Goal: Information Seeking & Learning: Check status

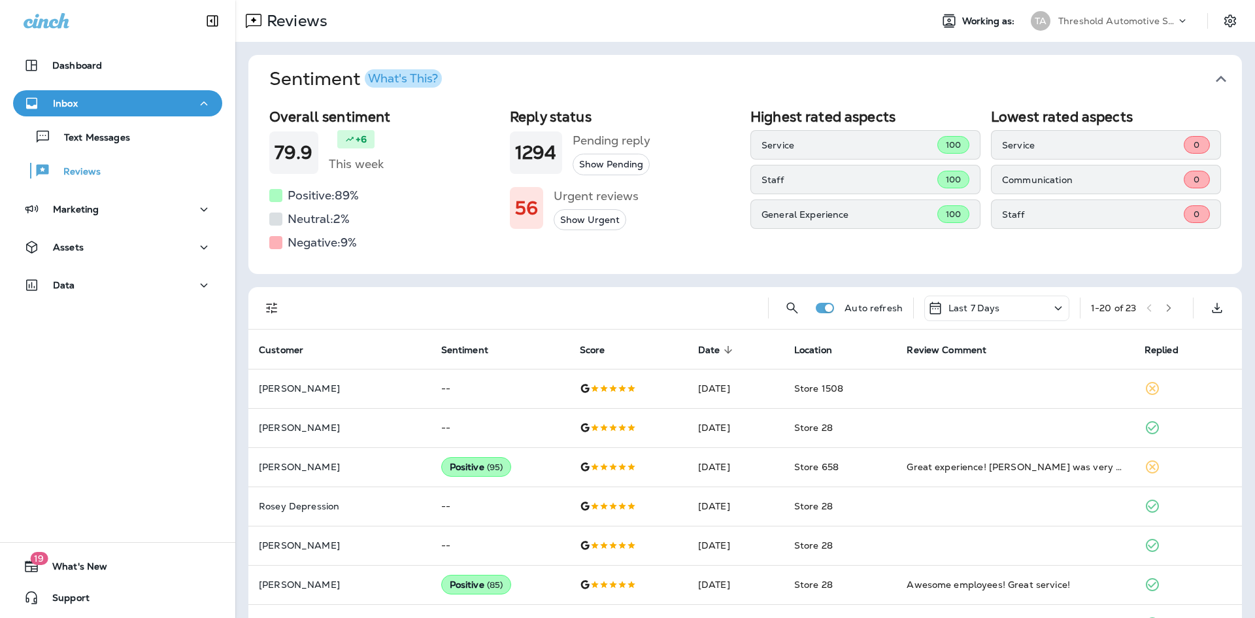
click at [567, 218] on button "Show Urgent" at bounding box center [590, 220] width 73 height 22
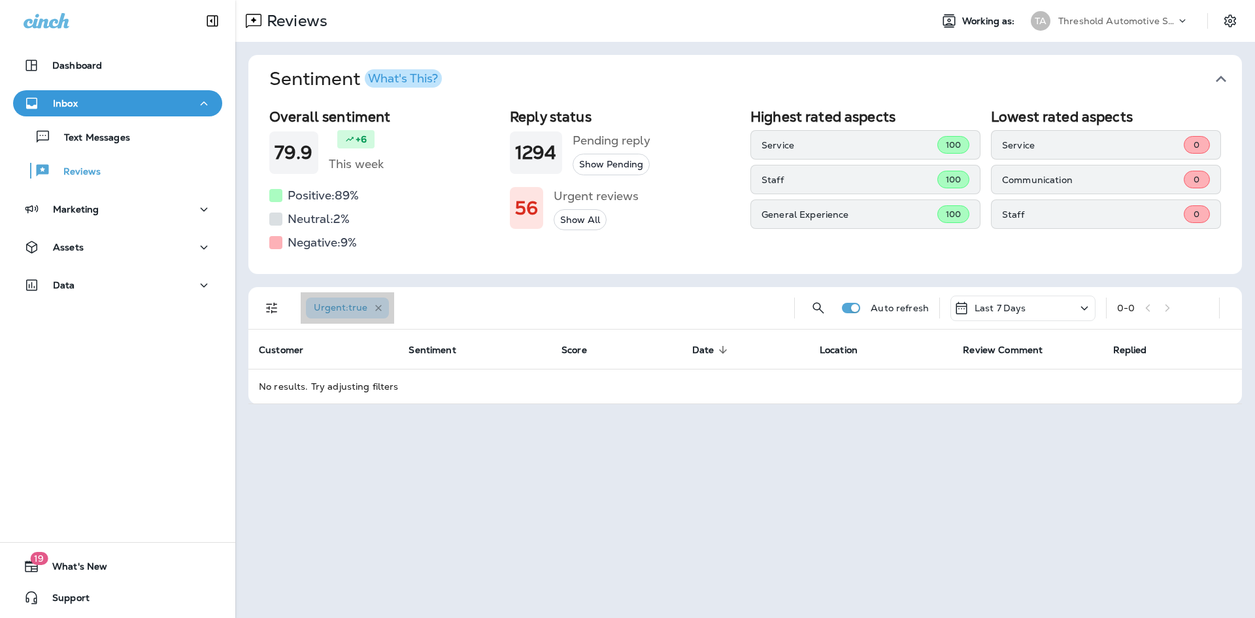
click at [378, 307] on icon "button" at bounding box center [378, 308] width 7 height 7
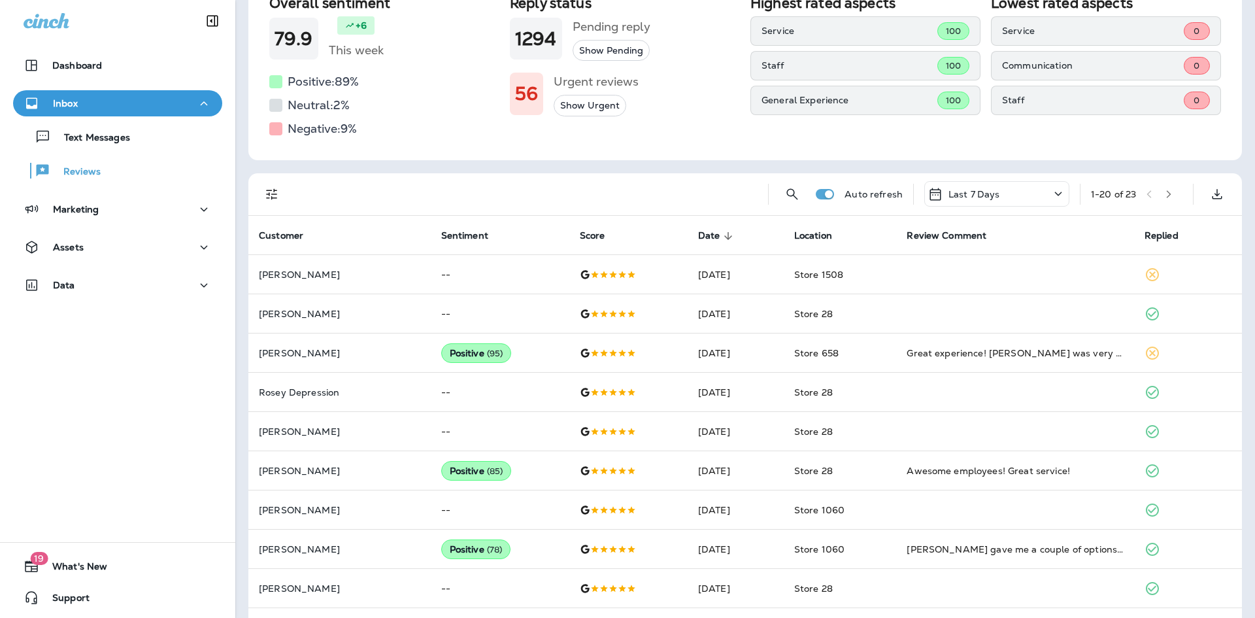
scroll to position [25, 0]
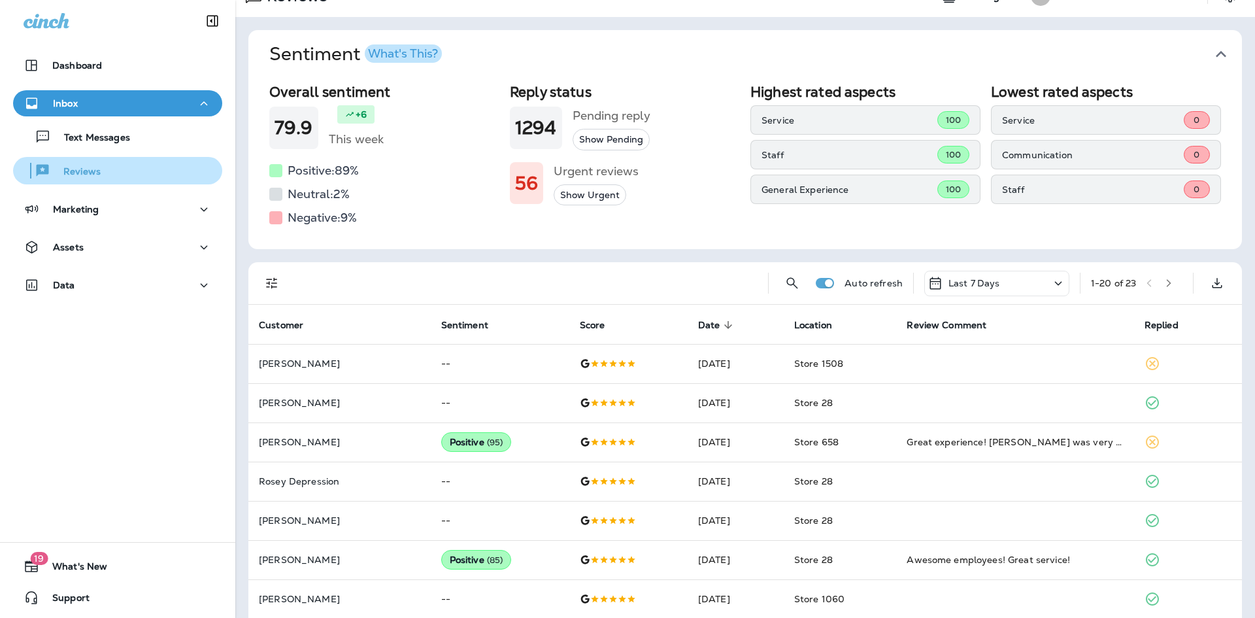
click at [86, 170] on p "Reviews" at bounding box center [75, 172] width 50 height 12
click at [1212, 56] on icon "button" at bounding box center [1220, 54] width 21 height 21
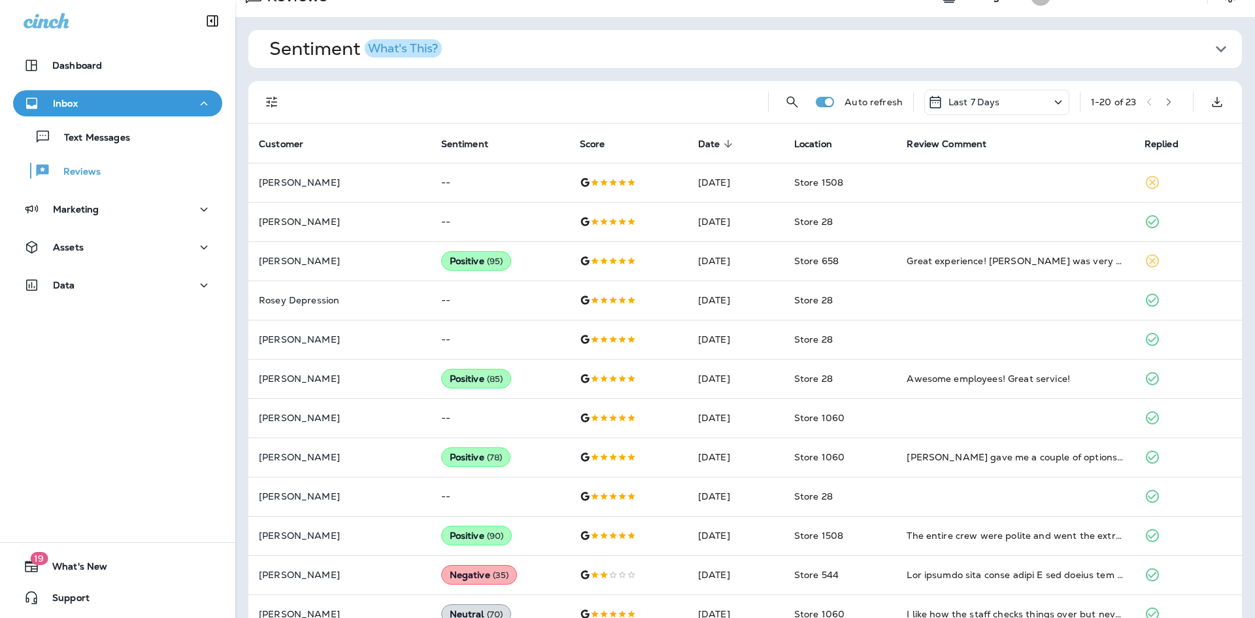
click at [154, 412] on div "Dashboard Inbox Text Messages Reviews Marketing Assets Data 19 What's New Suppo…" at bounding box center [117, 309] width 235 height 618
